Goal: Navigation & Orientation: Find specific page/section

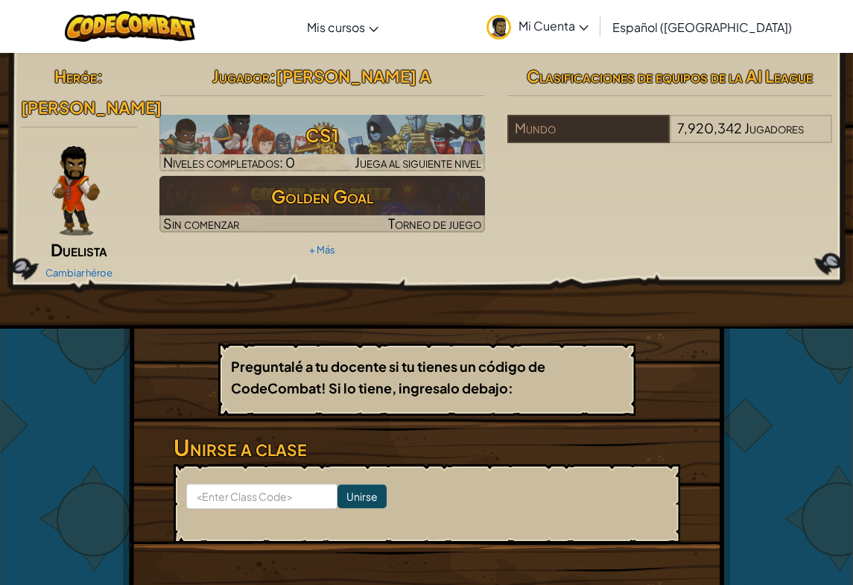
click at [596, 16] on link "Mi Cuenta" at bounding box center [537, 26] width 117 height 47
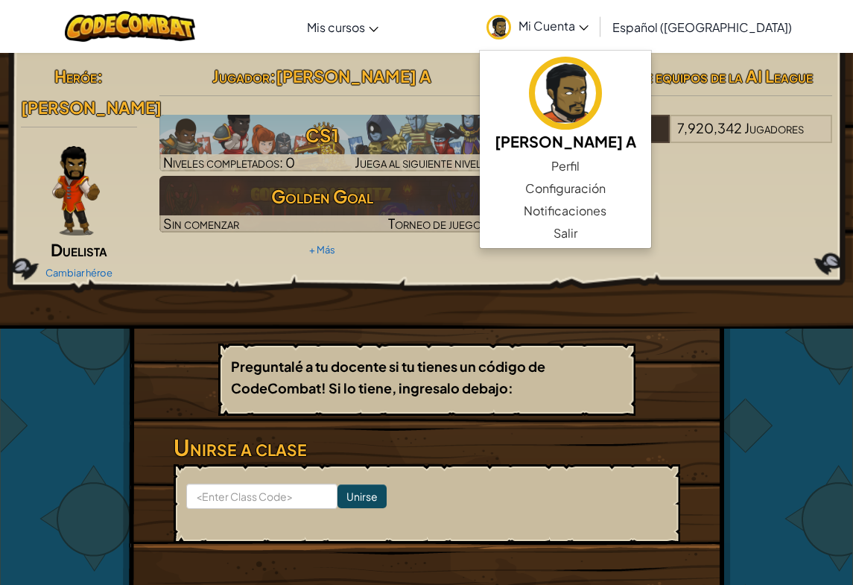
click at [626, 156] on link "Perfil" at bounding box center [565, 166] width 171 height 22
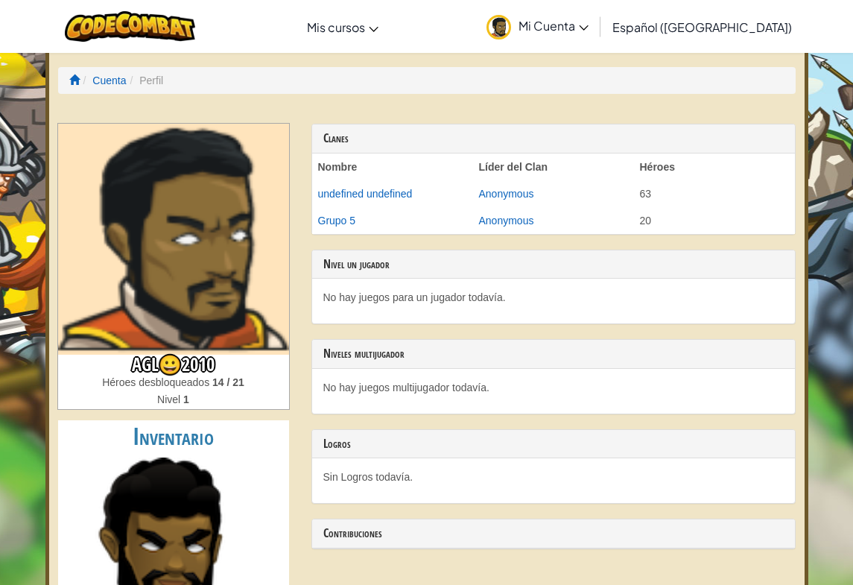
click at [588, 25] on span "Mi Cuenta" at bounding box center [553, 26] width 70 height 16
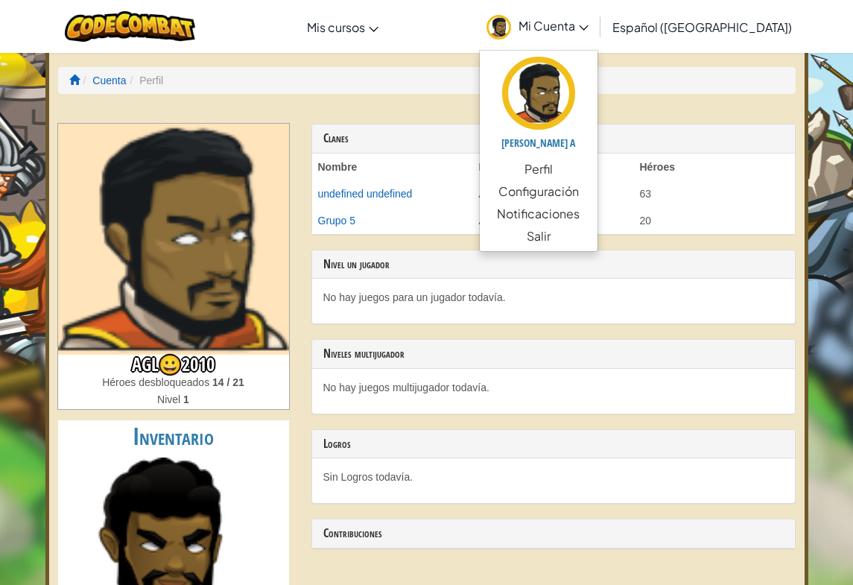
click at [575, 94] on img at bounding box center [538, 93] width 73 height 73
click at [575, 109] on img at bounding box center [538, 93] width 73 height 73
click at [575, 99] on img at bounding box center [538, 93] width 73 height 73
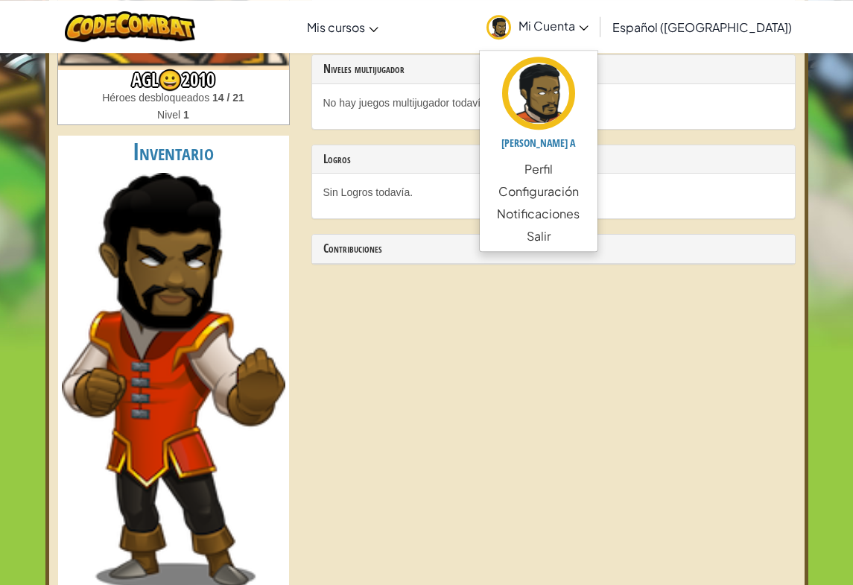
click at [186, 367] on img at bounding box center [173, 381] width 223 height 417
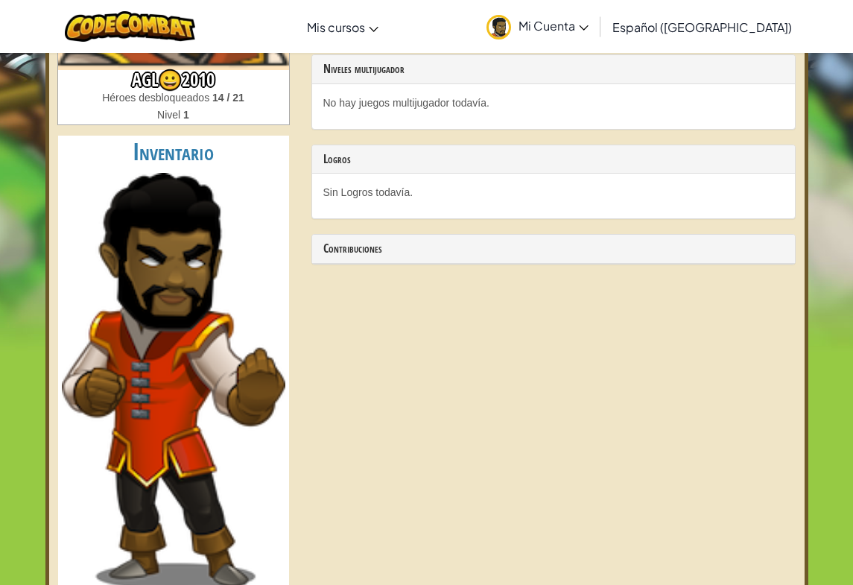
click at [169, 197] on img at bounding box center [173, 381] width 223 height 417
click at [170, 193] on img at bounding box center [173, 381] width 223 height 417
click at [176, 230] on img at bounding box center [173, 381] width 223 height 417
click at [587, 32] on span "Mi Cuenta" at bounding box center [553, 26] width 70 height 16
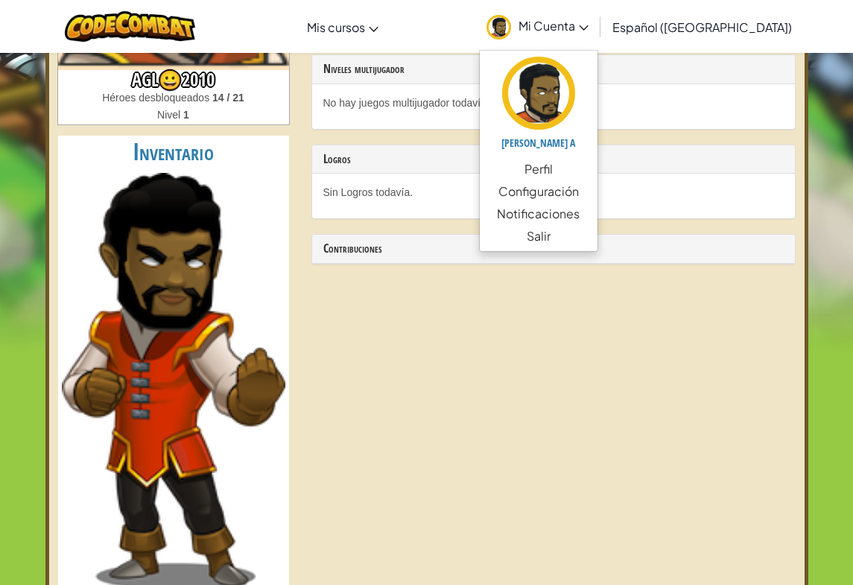
click at [590, 156] on link "[PERSON_NAME] A" at bounding box center [539, 106] width 118 height 104
click at [587, 168] on link "Perfil" at bounding box center [539, 169] width 118 height 22
click at [594, 163] on link "Perfil" at bounding box center [539, 169] width 118 height 22
click at [592, 164] on link "Perfil" at bounding box center [539, 169] width 118 height 22
click at [597, 165] on link "Perfil" at bounding box center [539, 169] width 118 height 22
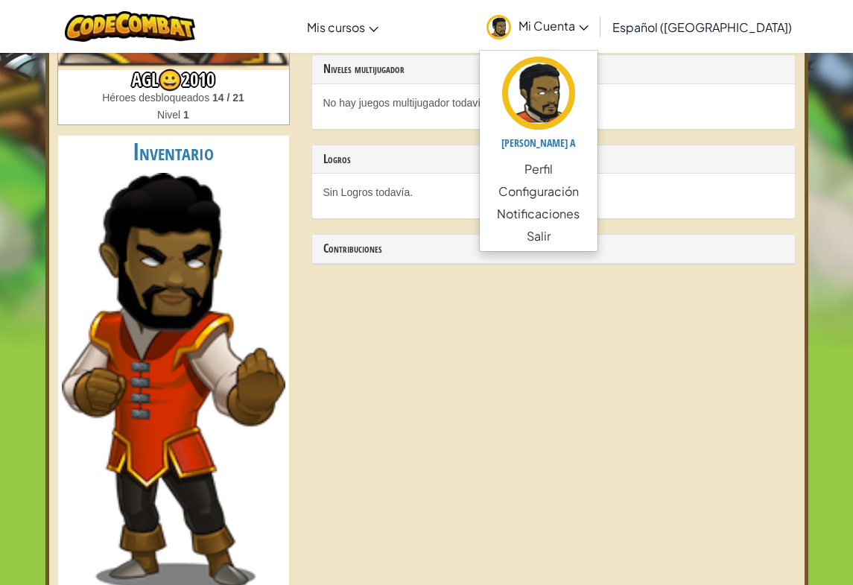
click at [590, 165] on link "Perfil" at bounding box center [539, 169] width 118 height 22
click at [597, 164] on link "Perfil" at bounding box center [539, 169] width 118 height 22
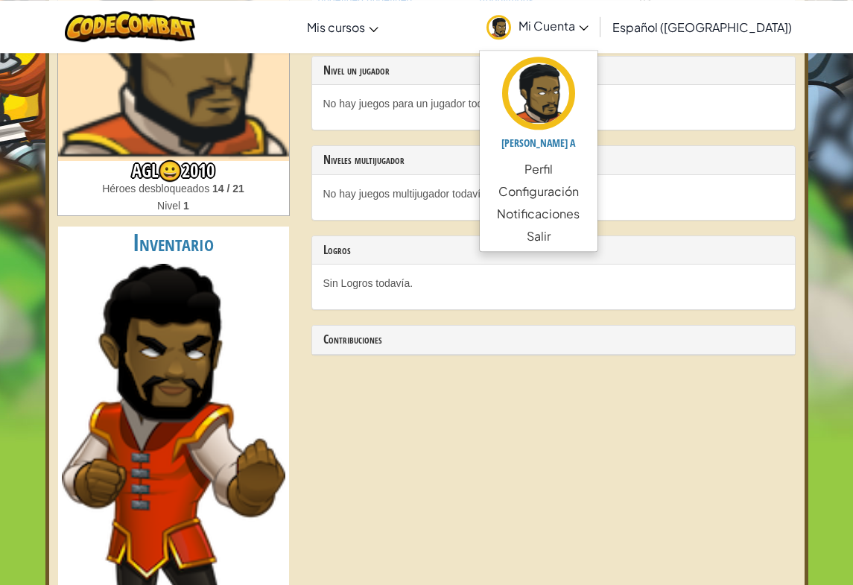
scroll to position [0, 0]
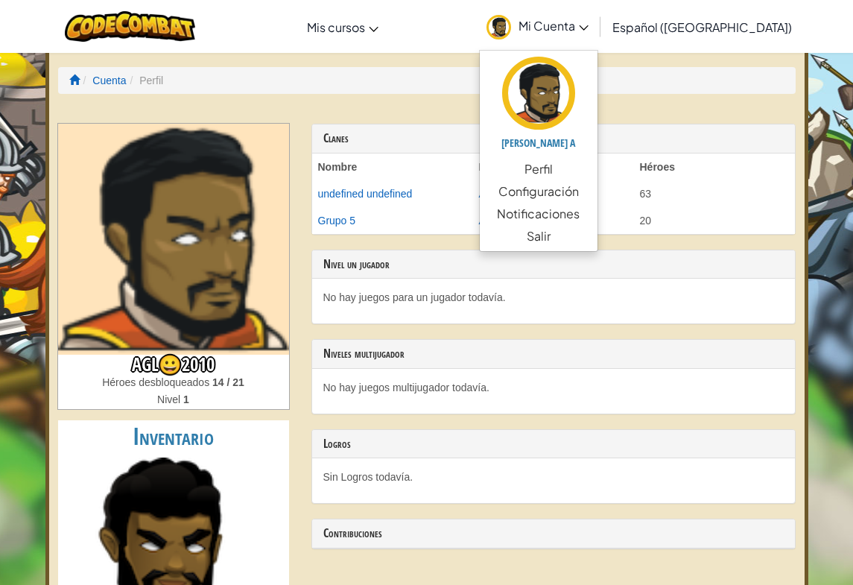
click at [597, 186] on link "Configuración" at bounding box center [539, 191] width 118 height 22
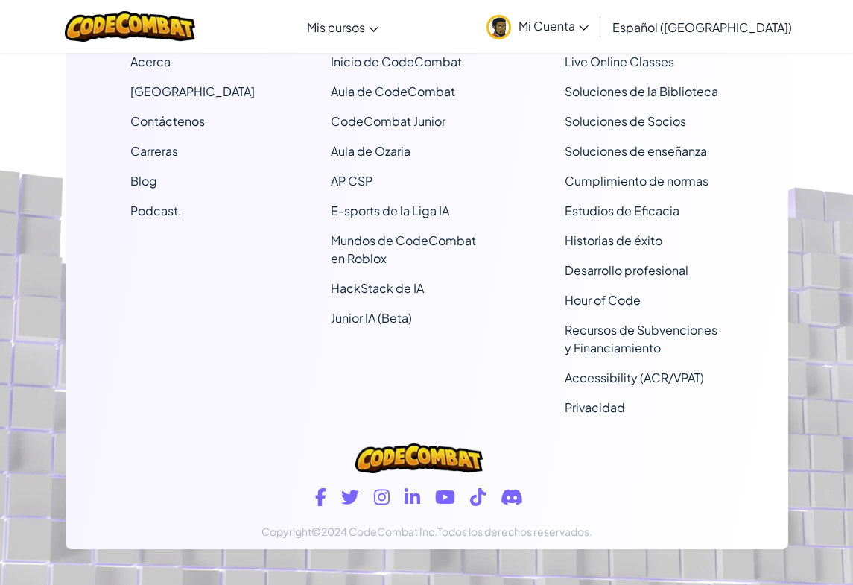
scroll to position [1759, 0]
click at [586, 25] on span "Mi Cuenta" at bounding box center [553, 26] width 70 height 16
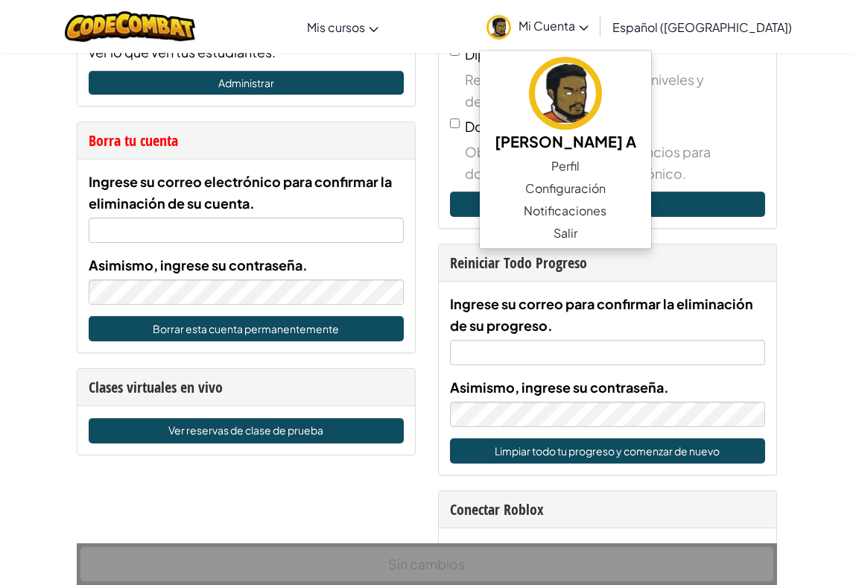
scroll to position [776, 0]
click at [0, 0] on link "Mundos de CodeCombat en Roblox" at bounding box center [0, 0] width 0 height 0
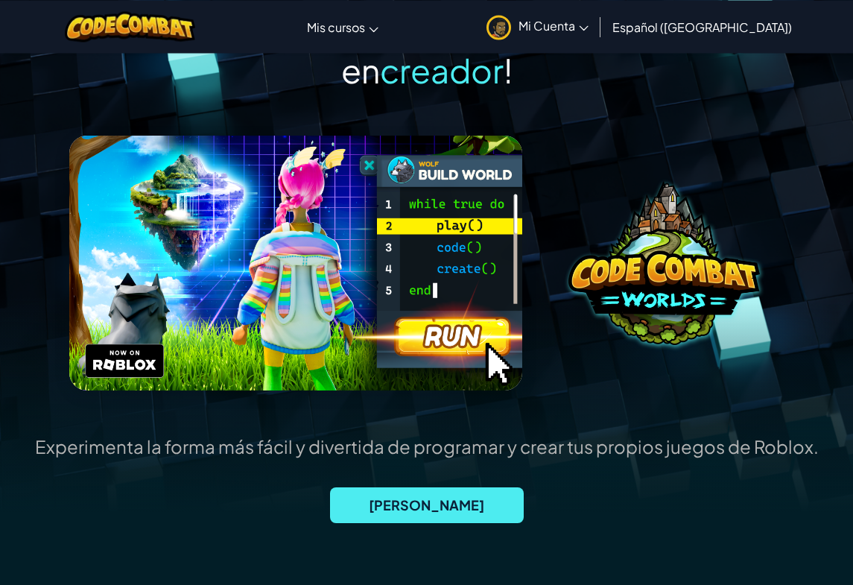
scroll to position [117, 0]
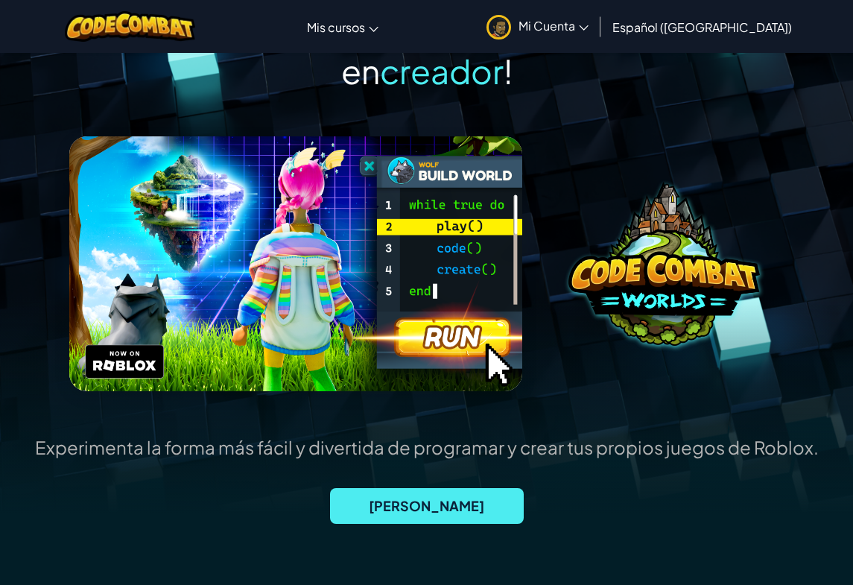
click at [0, 0] on link "Aula de CodeCombat" at bounding box center [0, 0] width 0 height 0
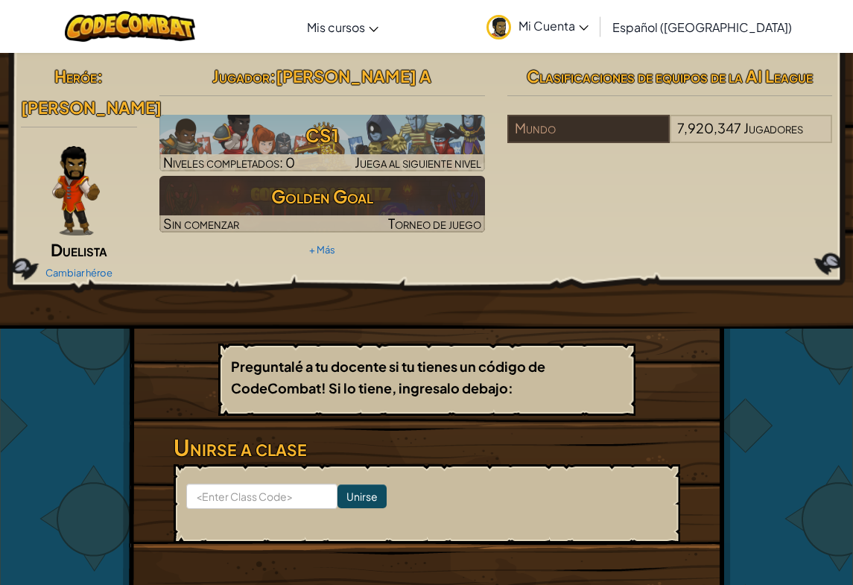
click at [439, 217] on span "Torneo de juego" at bounding box center [434, 222] width 93 height 17
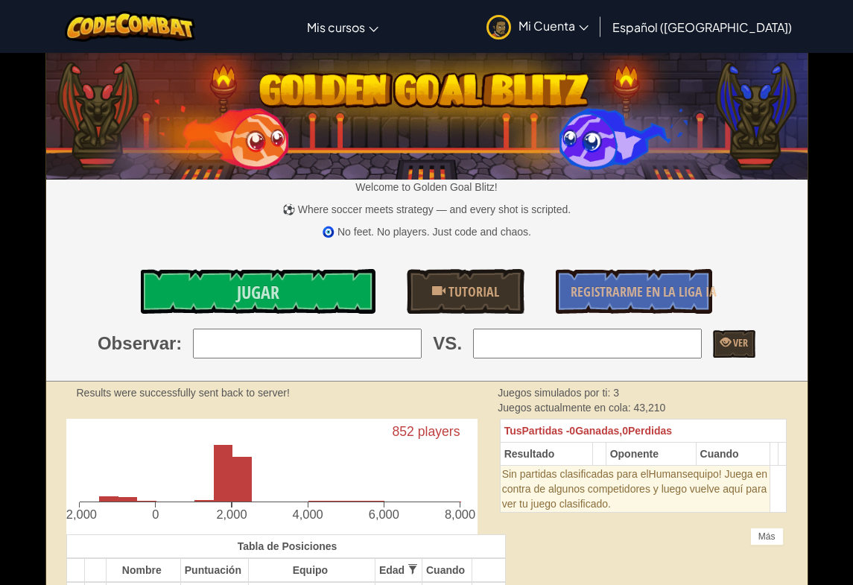
click at [588, 31] on span "Mi Cuenta" at bounding box center [553, 26] width 70 height 16
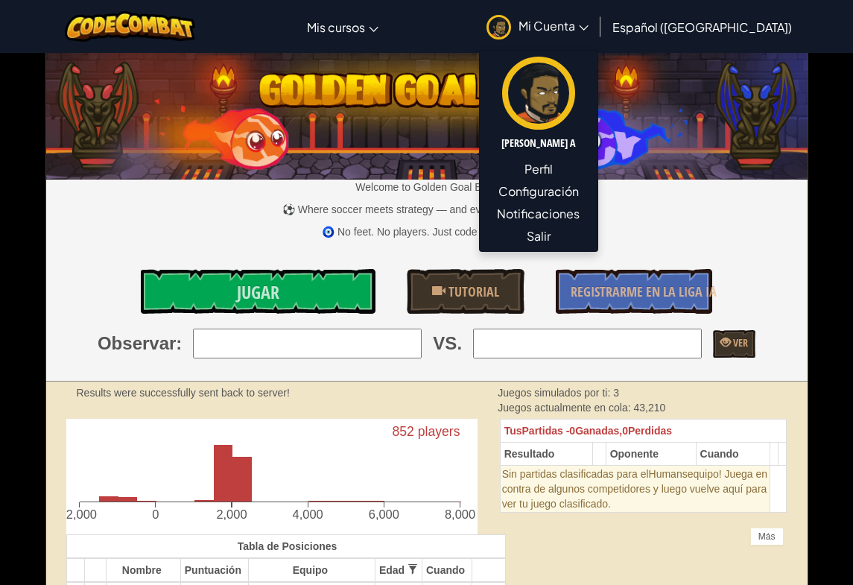
click at [585, 165] on link "Perfil" at bounding box center [539, 169] width 118 height 22
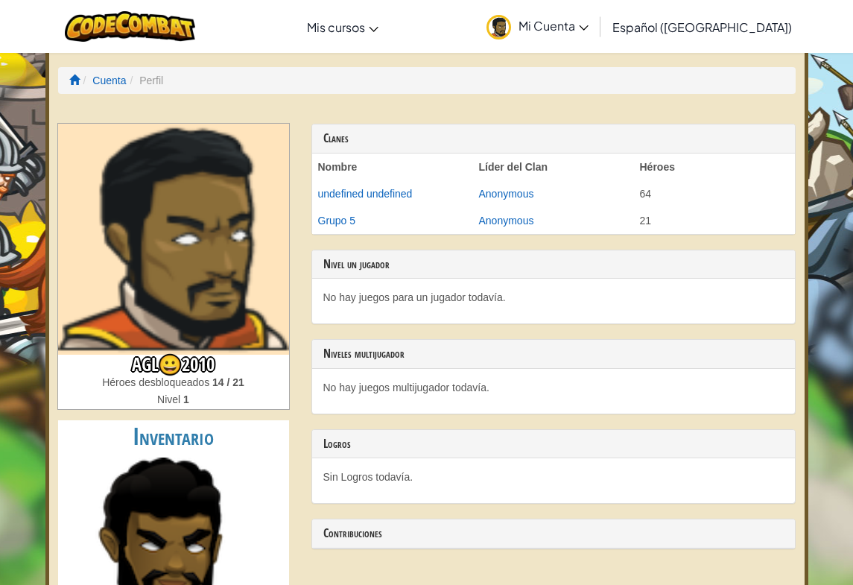
click at [0, 0] on link "Aula de Ozaria" at bounding box center [0, 0] width 0 height 0
